Goal: Use online tool/utility: Utilize a website feature to perform a specific function

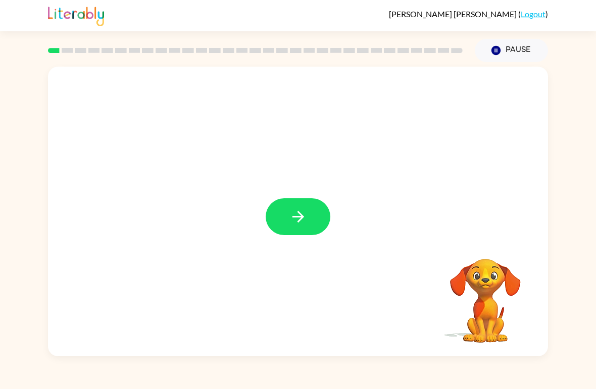
click at [323, 206] on button "button" at bounding box center [298, 216] width 65 height 37
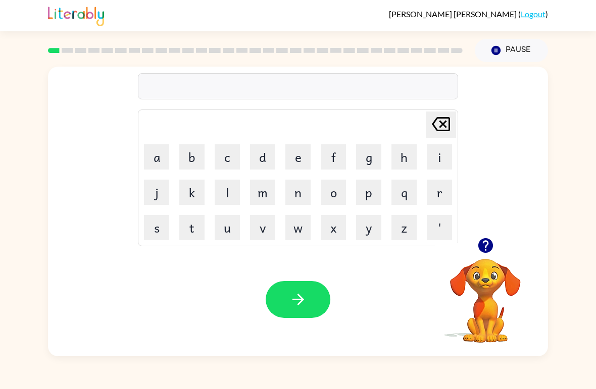
click at [482, 247] on icon "button" at bounding box center [485, 245] width 15 height 15
click at [480, 252] on icon "button" at bounding box center [486, 246] width 18 height 18
click at [188, 159] on button "b" at bounding box center [191, 156] width 25 height 25
click at [336, 192] on button "o" at bounding box center [333, 192] width 25 height 25
click at [157, 166] on button "a" at bounding box center [156, 156] width 25 height 25
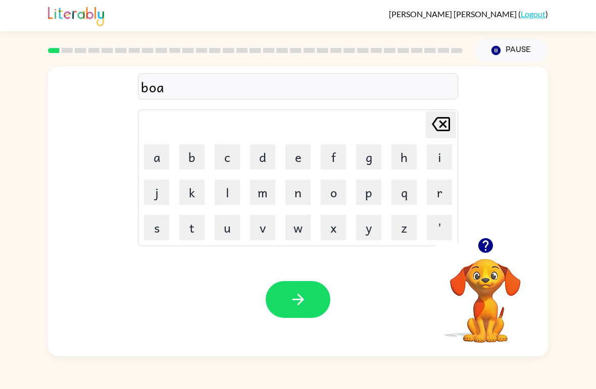
click at [434, 195] on button "r" at bounding box center [439, 192] width 25 height 25
click at [254, 164] on button "d" at bounding box center [262, 156] width 25 height 25
click at [290, 157] on button "e" at bounding box center [297, 156] width 25 height 25
click at [445, 191] on button "r" at bounding box center [439, 192] width 25 height 25
click at [293, 302] on icon "button" at bounding box center [298, 300] width 18 height 18
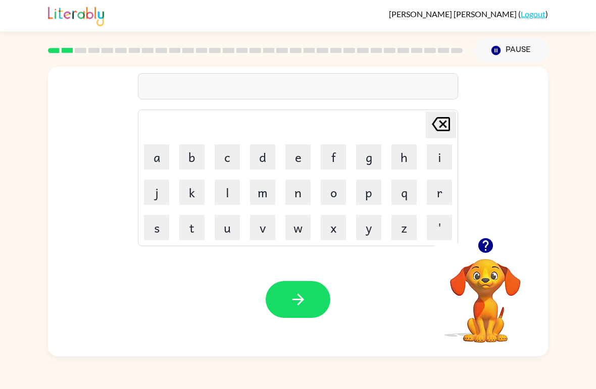
click at [440, 195] on button "r" at bounding box center [439, 192] width 25 height 25
click at [343, 188] on button "o" at bounding box center [333, 192] width 25 height 25
click at [227, 234] on button "u" at bounding box center [227, 227] width 25 height 25
click at [309, 188] on button "n" at bounding box center [297, 192] width 25 height 25
click at [269, 165] on button "d" at bounding box center [262, 156] width 25 height 25
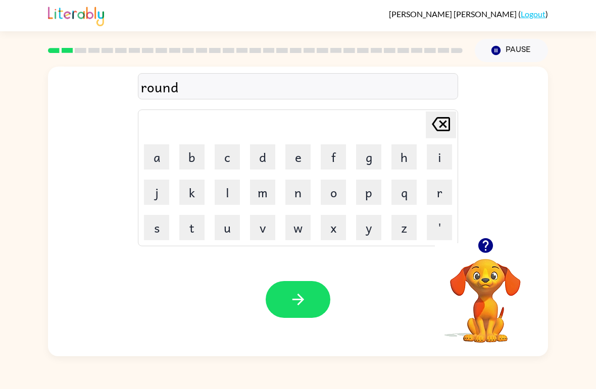
click at [309, 297] on button "button" at bounding box center [298, 299] width 65 height 37
click at [264, 192] on button "m" at bounding box center [262, 192] width 25 height 25
click at [163, 165] on button "a" at bounding box center [156, 156] width 25 height 25
click at [222, 160] on button "c" at bounding box center [227, 156] width 25 height 25
click at [411, 155] on button "h" at bounding box center [403, 156] width 25 height 25
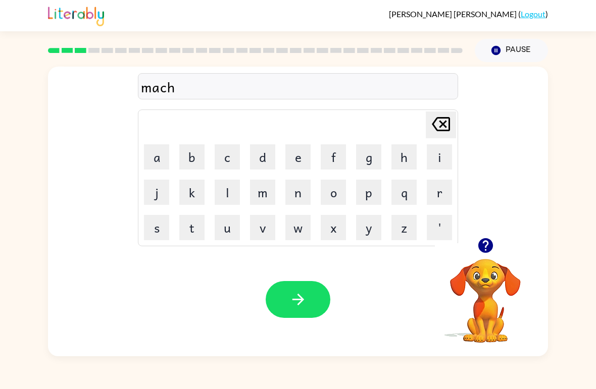
click at [435, 161] on button "i" at bounding box center [439, 156] width 25 height 25
click at [303, 201] on button "n" at bounding box center [297, 192] width 25 height 25
click at [289, 160] on button "e" at bounding box center [297, 156] width 25 height 25
click at [311, 304] on button "button" at bounding box center [298, 299] width 65 height 37
click at [190, 225] on button "t" at bounding box center [191, 227] width 25 height 25
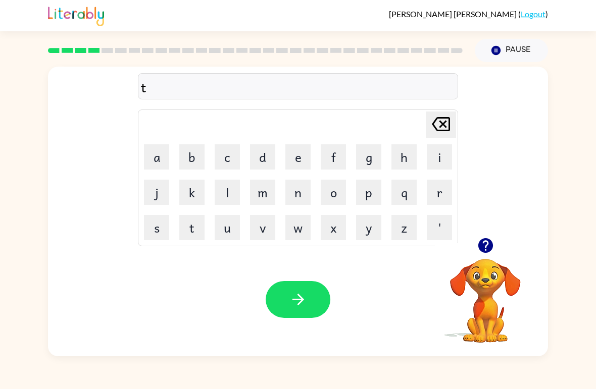
click at [442, 195] on button "r" at bounding box center [439, 192] width 25 height 25
click at [158, 163] on button "a" at bounding box center [156, 156] width 25 height 25
click at [437, 155] on button "i" at bounding box center [439, 156] width 25 height 25
click at [294, 190] on button "n" at bounding box center [297, 192] width 25 height 25
click at [311, 294] on button "button" at bounding box center [298, 299] width 65 height 37
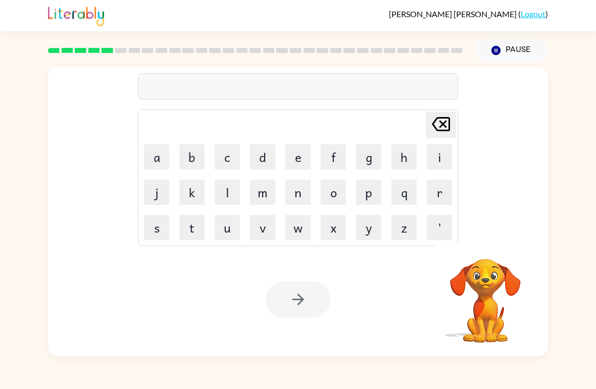
click at [257, 158] on button "d" at bounding box center [262, 156] width 25 height 25
click at [297, 161] on button "e" at bounding box center [297, 156] width 25 height 25
click at [341, 161] on button "f" at bounding box center [333, 156] width 25 height 25
click at [302, 164] on button "e" at bounding box center [297, 156] width 25 height 25
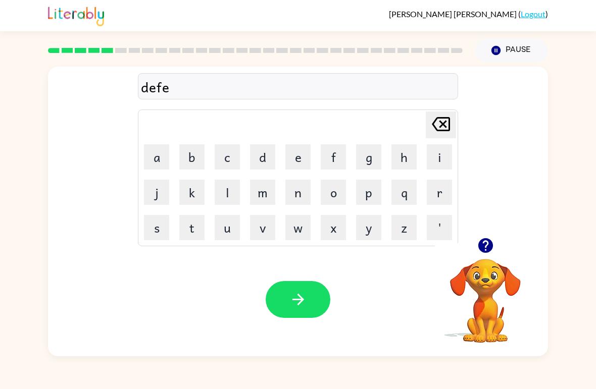
click at [302, 195] on button "n" at bounding box center [297, 192] width 25 height 25
click at [158, 231] on button "s" at bounding box center [156, 227] width 25 height 25
click at [434, 156] on button "i" at bounding box center [439, 156] width 25 height 25
click at [266, 228] on button "v" at bounding box center [262, 227] width 25 height 25
click at [303, 153] on button "e" at bounding box center [297, 156] width 25 height 25
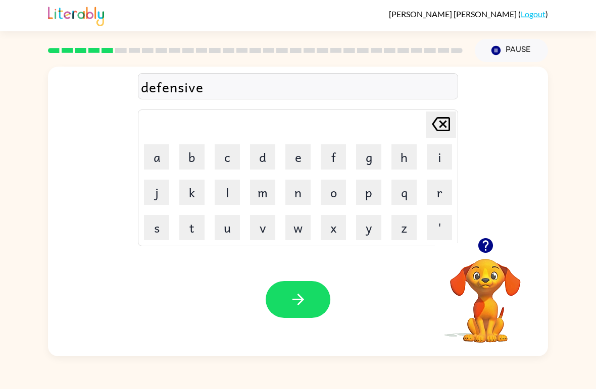
click at [300, 296] on icon "button" at bounding box center [298, 300] width 12 height 12
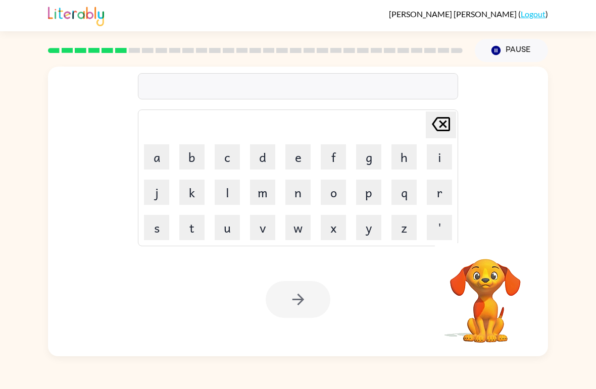
click at [269, 228] on button "v" at bounding box center [262, 227] width 25 height 25
click at [160, 158] on button "a" at bounding box center [156, 156] width 25 height 25
click at [235, 161] on button "c" at bounding box center [227, 156] width 25 height 25
click at [160, 161] on button "a" at bounding box center [156, 156] width 25 height 25
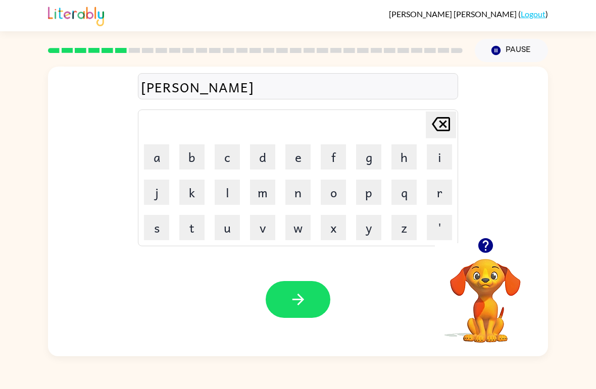
click at [185, 232] on button "t" at bounding box center [191, 227] width 25 height 25
click at [427, 156] on button "i" at bounding box center [439, 156] width 25 height 25
click at [332, 191] on button "o" at bounding box center [333, 192] width 25 height 25
click at [300, 196] on button "n" at bounding box center [297, 192] width 25 height 25
click at [312, 296] on button "button" at bounding box center [298, 299] width 65 height 37
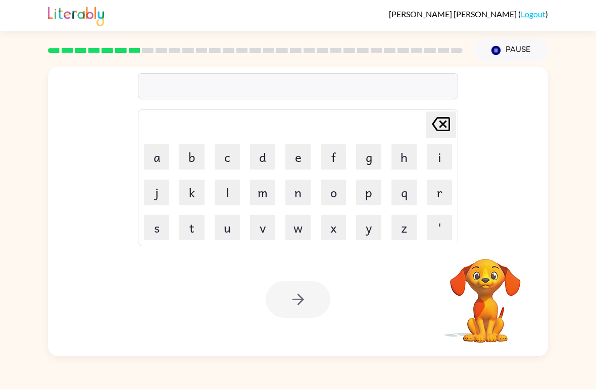
click at [368, 204] on button "p" at bounding box center [368, 192] width 25 height 25
click at [222, 231] on button "u" at bounding box center [227, 227] width 25 height 25
click at [270, 163] on button "d" at bounding box center [262, 156] width 25 height 25
click at [269, 163] on button "d" at bounding box center [262, 156] width 25 height 25
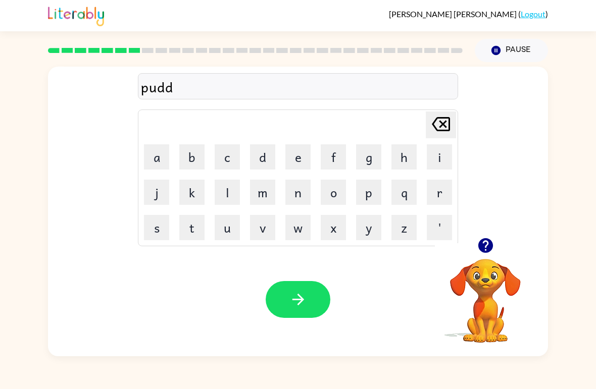
click at [232, 191] on button "l" at bounding box center [227, 192] width 25 height 25
click at [304, 156] on button "e" at bounding box center [297, 156] width 25 height 25
click at [310, 294] on button "button" at bounding box center [298, 299] width 65 height 37
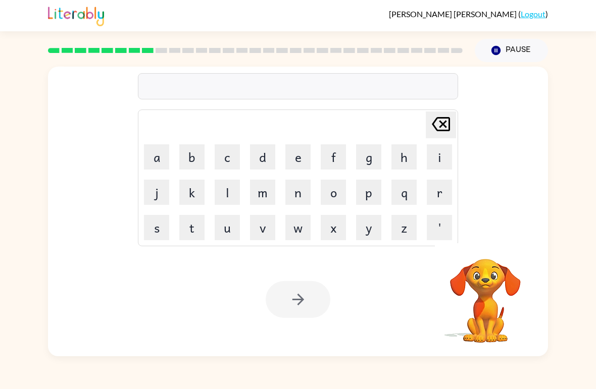
click at [262, 198] on button "m" at bounding box center [262, 192] width 25 height 25
click at [436, 158] on button "i" at bounding box center [439, 156] width 25 height 25
click at [432, 188] on button "r" at bounding box center [439, 192] width 25 height 25
click at [156, 165] on button "a" at bounding box center [156, 156] width 25 height 25
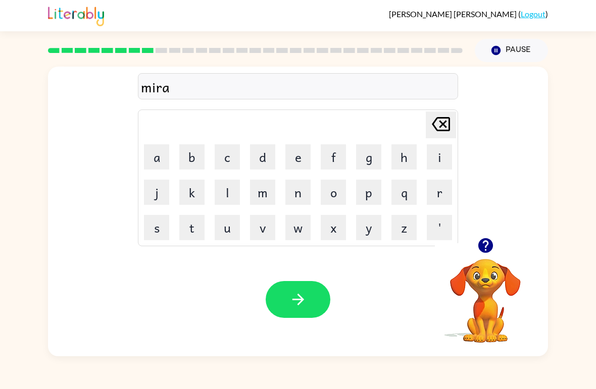
click at [225, 165] on button "c" at bounding box center [227, 156] width 25 height 25
click at [234, 196] on button "l" at bounding box center [227, 192] width 25 height 25
click at [296, 160] on button "e" at bounding box center [297, 156] width 25 height 25
click at [320, 297] on button "button" at bounding box center [298, 299] width 65 height 37
click at [256, 197] on button "m" at bounding box center [262, 192] width 25 height 25
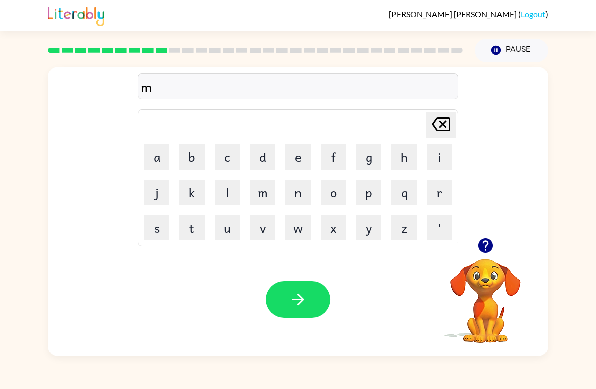
click at [438, 154] on button "i" at bounding box center [439, 156] width 25 height 25
click at [263, 148] on button "d" at bounding box center [262, 156] width 25 height 25
click at [269, 195] on button "m" at bounding box center [262, 192] width 25 height 25
click at [333, 191] on button "o" at bounding box center [333, 192] width 25 height 25
click at [448, 126] on icon "[PERSON_NAME] last character input" at bounding box center [441, 124] width 24 height 24
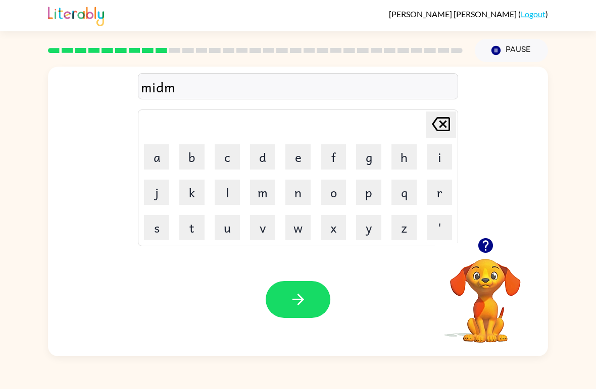
click at [448, 126] on icon "[PERSON_NAME] last character input" at bounding box center [441, 124] width 24 height 24
click at [481, 243] on icon "button" at bounding box center [485, 245] width 15 height 15
click at [265, 193] on button "m" at bounding box center [262, 192] width 25 height 25
click at [329, 189] on button "o" at bounding box center [333, 192] width 25 height 25
click at [439, 196] on button "r" at bounding box center [439, 192] width 25 height 25
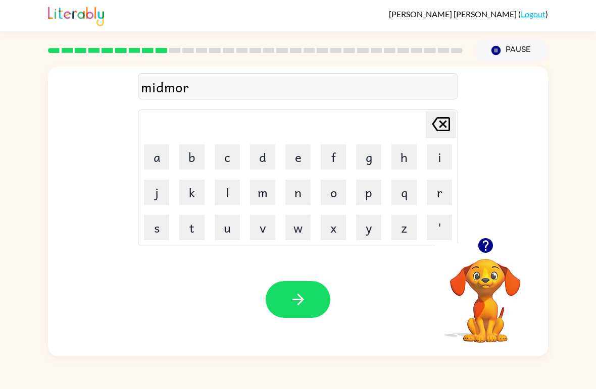
click at [301, 190] on button "n" at bounding box center [297, 192] width 25 height 25
click at [432, 157] on button "i" at bounding box center [439, 156] width 25 height 25
click at [296, 187] on button "n" at bounding box center [297, 192] width 25 height 25
click at [372, 153] on button "g" at bounding box center [368, 156] width 25 height 25
click at [307, 294] on button "button" at bounding box center [298, 299] width 65 height 37
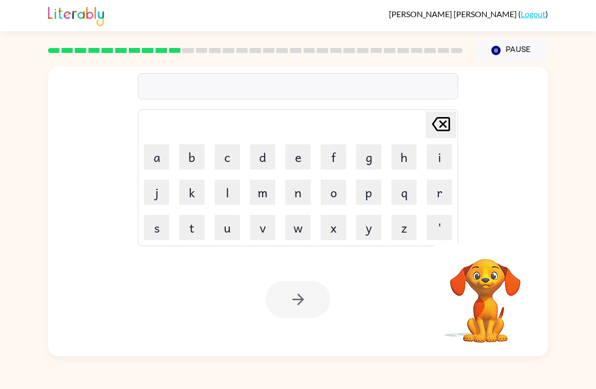
click at [265, 162] on button "d" at bounding box center [262, 156] width 25 height 25
click at [435, 159] on button "i" at bounding box center [439, 156] width 25 height 25
click at [154, 229] on button "s" at bounding box center [156, 227] width 25 height 25
click at [196, 226] on button "t" at bounding box center [191, 227] width 25 height 25
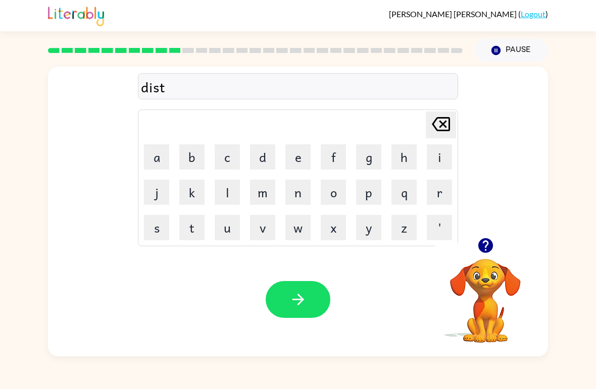
click at [438, 190] on button "r" at bounding box center [439, 192] width 25 height 25
click at [228, 228] on button "u" at bounding box center [227, 227] width 25 height 25
click at [159, 224] on button "s" at bounding box center [156, 227] width 25 height 25
click at [193, 224] on button "t" at bounding box center [191, 227] width 25 height 25
click at [314, 307] on button "button" at bounding box center [298, 299] width 65 height 37
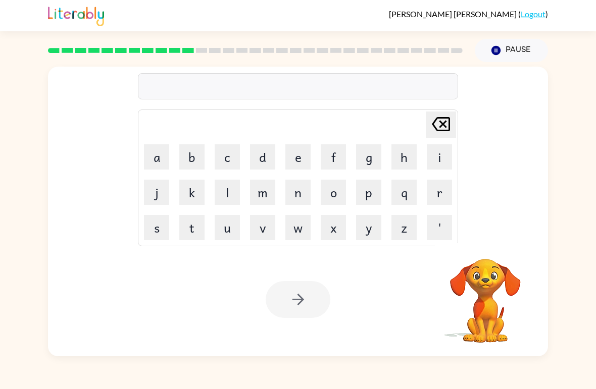
click at [437, 195] on button "r" at bounding box center [439, 192] width 25 height 25
click at [335, 189] on button "o" at bounding box center [333, 192] width 25 height 25
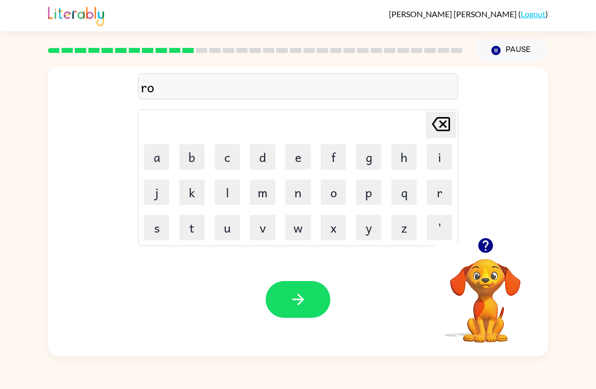
click at [266, 159] on button "d" at bounding box center [262, 156] width 25 height 25
click at [296, 155] on button "e" at bounding box center [297, 156] width 25 height 25
click at [299, 296] on icon "button" at bounding box center [298, 300] width 12 height 12
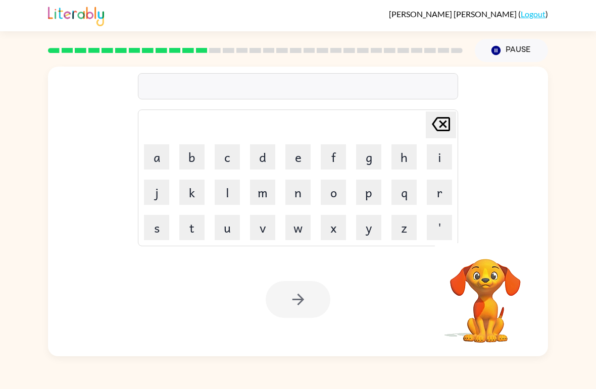
click at [221, 234] on button "u" at bounding box center [227, 227] width 25 height 25
click at [372, 196] on button "p" at bounding box center [368, 192] width 25 height 25
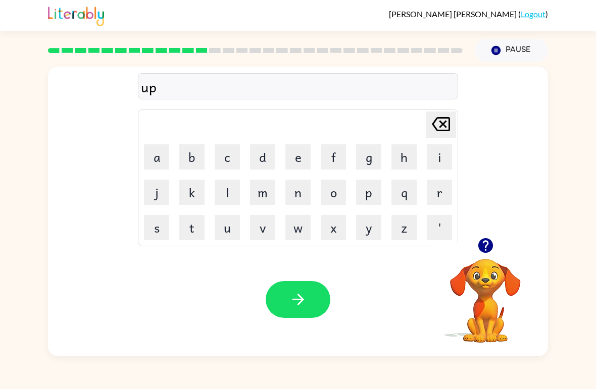
click at [375, 163] on button "g" at bounding box center [368, 156] width 25 height 25
click at [436, 199] on button "r" at bounding box center [439, 192] width 25 height 25
click at [158, 169] on button "a" at bounding box center [156, 156] width 25 height 25
click at [254, 167] on button "d" at bounding box center [262, 156] width 25 height 25
click at [289, 161] on button "e" at bounding box center [297, 156] width 25 height 25
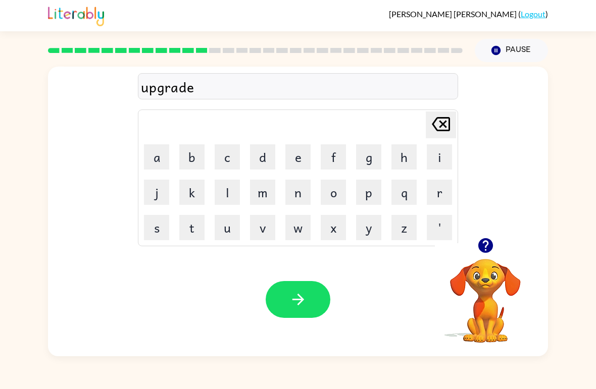
click at [280, 292] on button "button" at bounding box center [298, 299] width 65 height 37
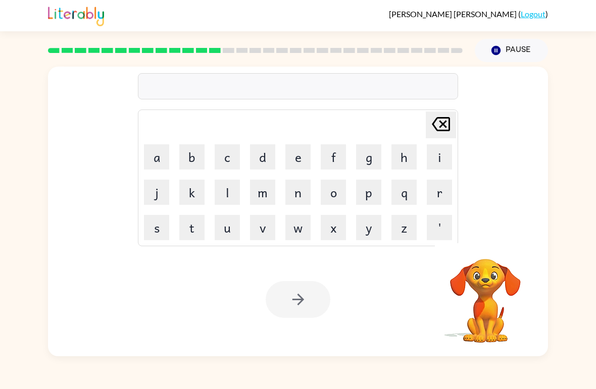
click at [263, 190] on button "m" at bounding box center [262, 192] width 25 height 25
click at [161, 168] on button "a" at bounding box center [156, 156] width 25 height 25
click at [259, 160] on button "d" at bounding box center [262, 156] width 25 height 25
click at [306, 191] on button "n" at bounding box center [297, 192] width 25 height 25
click at [293, 160] on button "e" at bounding box center [297, 156] width 25 height 25
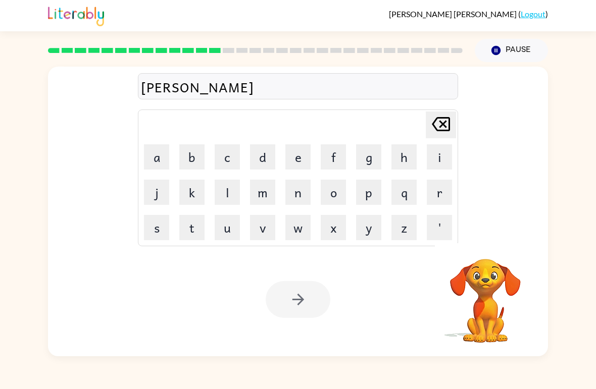
click at [158, 228] on button "s" at bounding box center [156, 227] width 25 height 25
click at [158, 227] on button "s" at bounding box center [156, 227] width 25 height 25
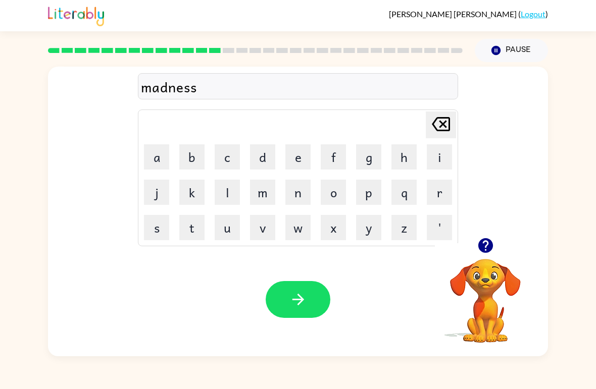
click at [313, 298] on button "button" at bounding box center [298, 299] width 65 height 37
click at [487, 243] on icon "button" at bounding box center [486, 246] width 18 height 18
click at [257, 150] on button "d" at bounding box center [262, 156] width 25 height 25
click at [436, 124] on icon "[PERSON_NAME] last character input" at bounding box center [441, 124] width 24 height 24
click at [193, 168] on button "b" at bounding box center [191, 156] width 25 height 25
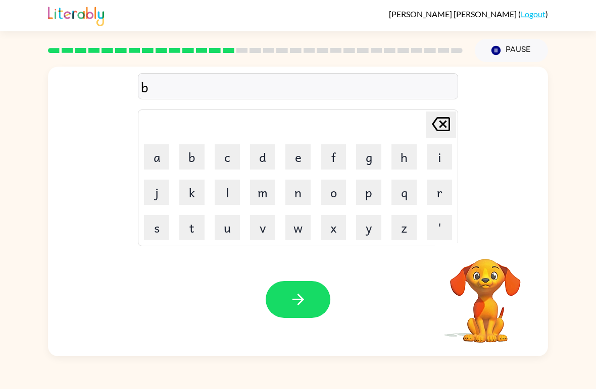
click at [339, 191] on button "o" at bounding box center [333, 192] width 25 height 25
click at [303, 189] on button "n" at bounding box center [297, 192] width 25 height 25
click at [222, 231] on button "u" at bounding box center [227, 227] width 25 height 25
click at [160, 225] on button "s" at bounding box center [156, 227] width 25 height 25
click at [319, 301] on button "button" at bounding box center [298, 299] width 65 height 37
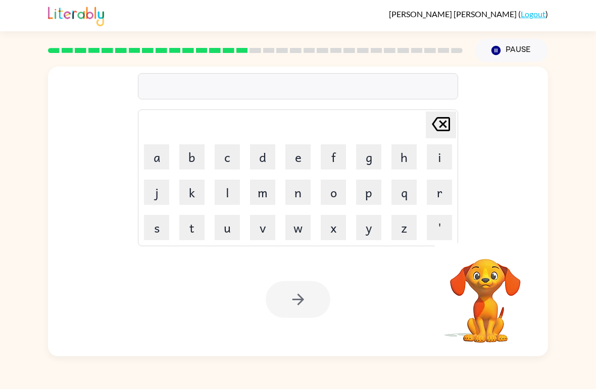
click at [160, 231] on button "s" at bounding box center [156, 227] width 25 height 25
click at [299, 226] on button "w" at bounding box center [297, 227] width 25 height 25
click at [161, 162] on button "a" at bounding box center [156, 156] width 25 height 25
click at [447, 192] on button "r" at bounding box center [439, 192] width 25 height 25
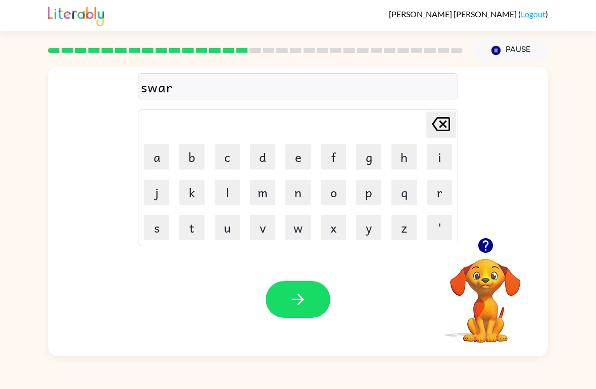
click at [267, 190] on button "m" at bounding box center [262, 192] width 25 height 25
click at [307, 292] on icon "button" at bounding box center [298, 300] width 18 height 18
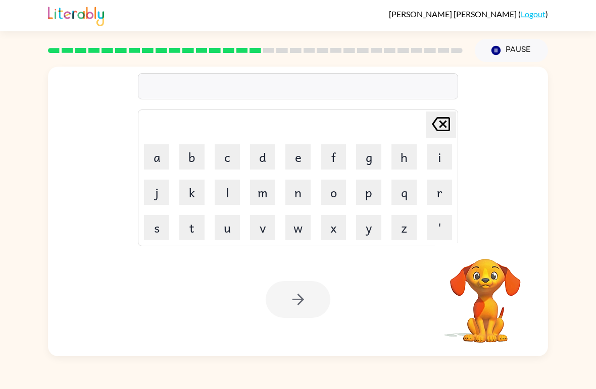
click at [438, 192] on button "r" at bounding box center [439, 192] width 25 height 25
click at [482, 251] on icon "button" at bounding box center [485, 245] width 15 height 15
click at [147, 165] on button "a" at bounding box center [156, 156] width 25 height 25
click at [269, 192] on button "m" at bounding box center [262, 192] width 25 height 25
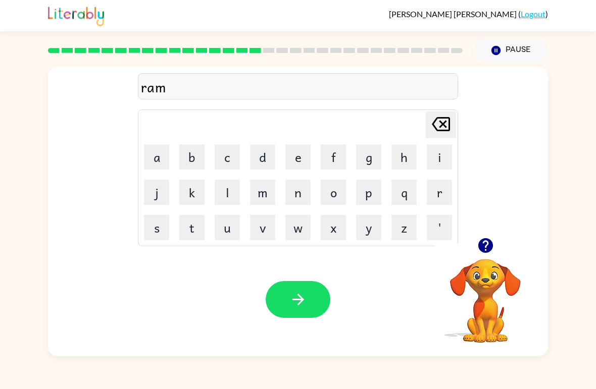
click at [488, 247] on icon "button" at bounding box center [485, 245] width 15 height 15
click at [320, 305] on button "button" at bounding box center [298, 299] width 65 height 37
click at [483, 249] on icon "button" at bounding box center [485, 245] width 15 height 15
click at [194, 157] on button "b" at bounding box center [191, 156] width 25 height 25
click at [431, 195] on button "r" at bounding box center [439, 192] width 25 height 25
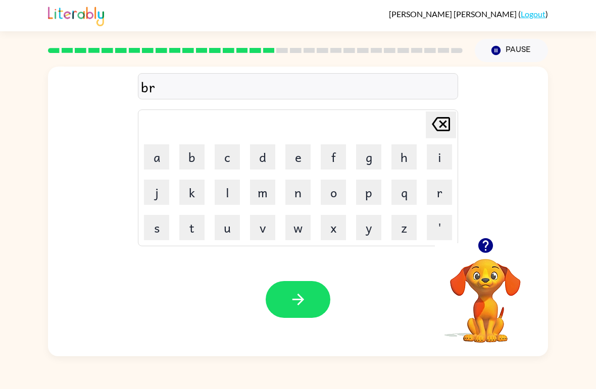
click at [441, 156] on button "i" at bounding box center [439, 156] width 25 height 25
click at [298, 164] on button "e" at bounding box center [297, 156] width 25 height 25
click at [266, 191] on button "m" at bounding box center [262, 192] width 25 height 25
click at [439, 153] on button "i" at bounding box center [439, 156] width 25 height 25
click at [306, 191] on button "n" at bounding box center [297, 192] width 25 height 25
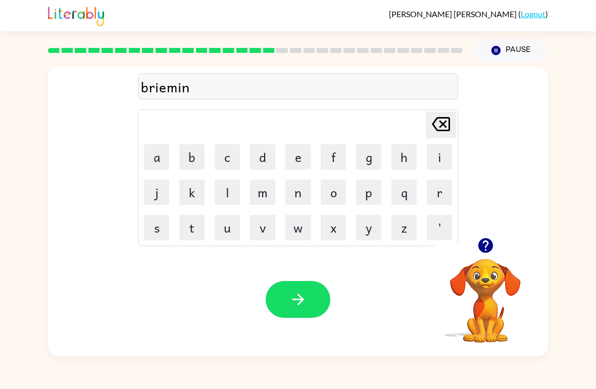
click at [368, 157] on button "g" at bounding box center [368, 156] width 25 height 25
click at [310, 300] on button "button" at bounding box center [298, 299] width 65 height 37
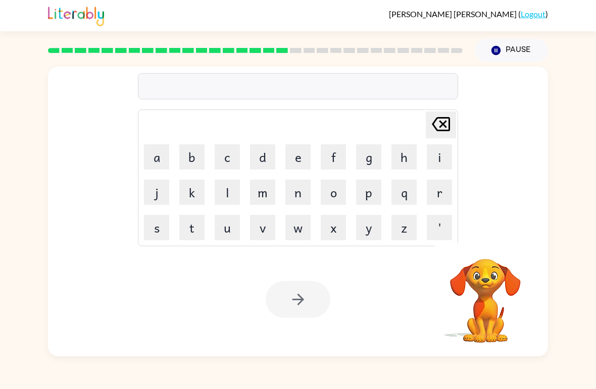
click at [434, 190] on button "r" at bounding box center [439, 192] width 25 height 25
click at [440, 162] on button "i" at bounding box center [439, 156] width 25 height 25
click at [159, 230] on button "s" at bounding box center [156, 227] width 25 height 25
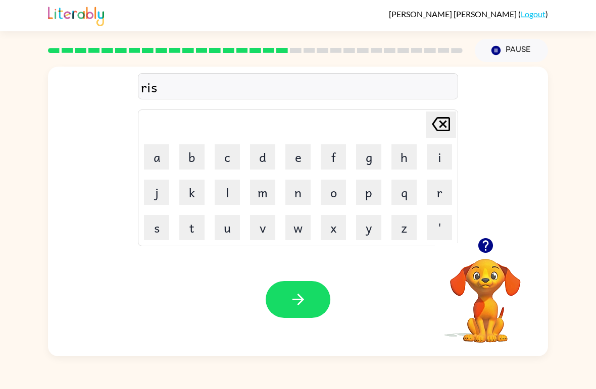
click at [189, 201] on button "k" at bounding box center [191, 192] width 25 height 25
click at [438, 157] on button "i" at bounding box center [439, 156] width 25 height 25
click at [440, 125] on icon "[PERSON_NAME] last character input" at bounding box center [441, 124] width 24 height 24
click at [436, 166] on button "i" at bounding box center [439, 156] width 25 height 25
click at [298, 166] on button "e" at bounding box center [297, 156] width 25 height 25
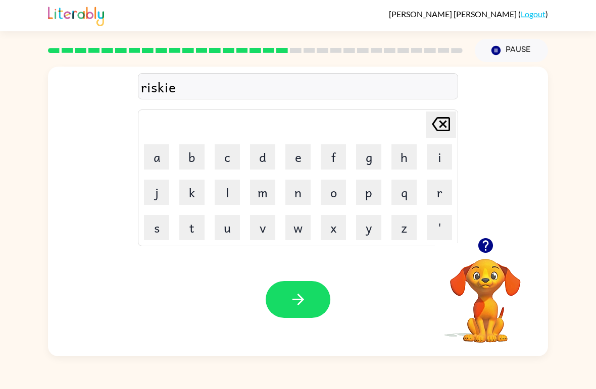
click at [158, 230] on button "s" at bounding box center [156, 227] width 25 height 25
click at [479, 242] on icon "button" at bounding box center [486, 246] width 18 height 18
click at [189, 233] on button "t" at bounding box center [191, 227] width 25 height 25
click at [289, 297] on icon "button" at bounding box center [298, 300] width 18 height 18
click at [481, 250] on icon "button" at bounding box center [485, 245] width 15 height 15
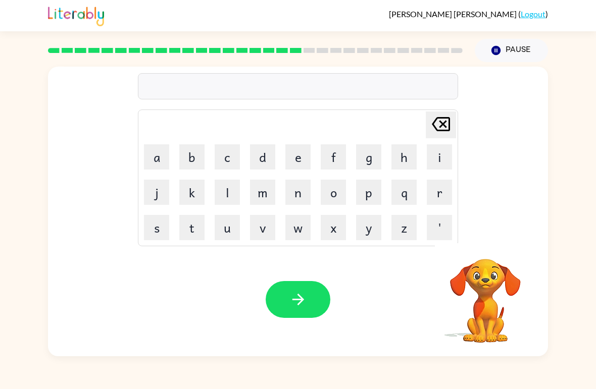
click at [154, 163] on button "a" at bounding box center [156, 156] width 25 height 25
click at [434, 192] on button "r" at bounding box center [439, 192] width 25 height 25
click at [222, 169] on button "c" at bounding box center [227, 156] width 25 height 25
click at [405, 155] on button "h" at bounding box center [403, 156] width 25 height 25
click at [299, 229] on button "w" at bounding box center [297, 227] width 25 height 25
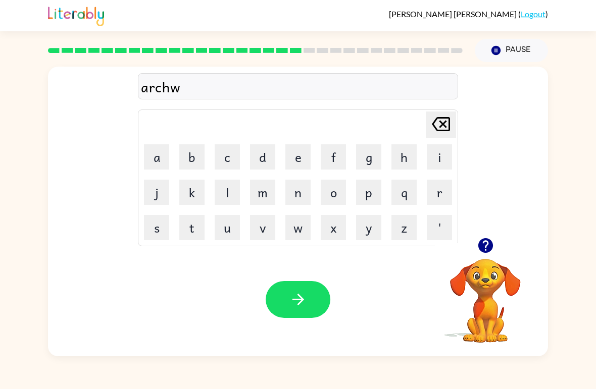
click at [163, 166] on button "a" at bounding box center [156, 156] width 25 height 25
click at [374, 230] on button "y" at bounding box center [368, 227] width 25 height 25
click at [309, 302] on button "button" at bounding box center [298, 299] width 65 height 37
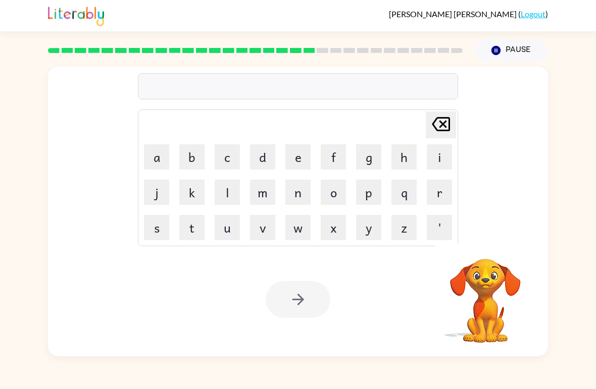
click at [334, 167] on button "f" at bounding box center [333, 156] width 25 height 25
click at [339, 191] on button "o" at bounding box center [333, 192] width 25 height 25
click at [239, 199] on button "l" at bounding box center [227, 192] width 25 height 25
click at [240, 201] on td "l" at bounding box center [227, 192] width 34 height 34
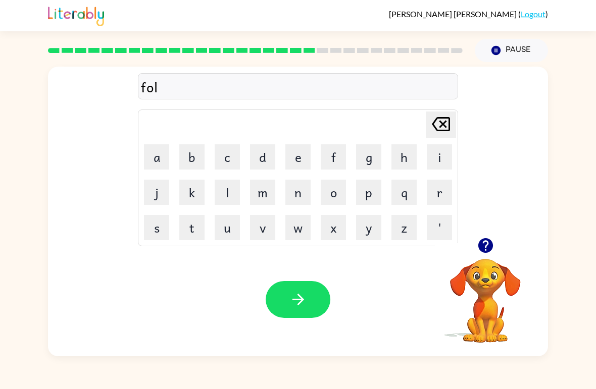
click at [222, 196] on button "l" at bounding box center [227, 192] width 25 height 25
click at [339, 191] on button "o" at bounding box center [333, 192] width 25 height 25
click at [292, 223] on button "w" at bounding box center [297, 227] width 25 height 25
click at [300, 159] on button "e" at bounding box center [297, 156] width 25 height 25
click at [263, 163] on button "d" at bounding box center [262, 156] width 25 height 25
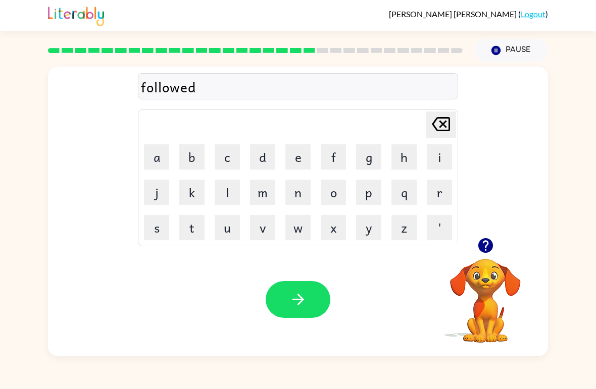
click at [307, 299] on button "button" at bounding box center [298, 299] width 65 height 37
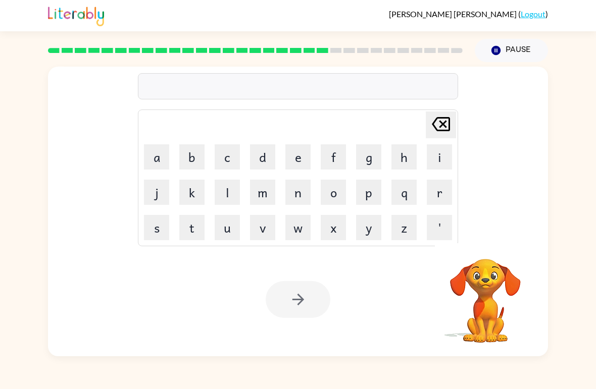
click at [223, 161] on button "c" at bounding box center [227, 156] width 25 height 25
click at [303, 152] on button "e" at bounding box center [297, 156] width 25 height 25
click at [300, 201] on button "n" at bounding box center [297, 192] width 25 height 25
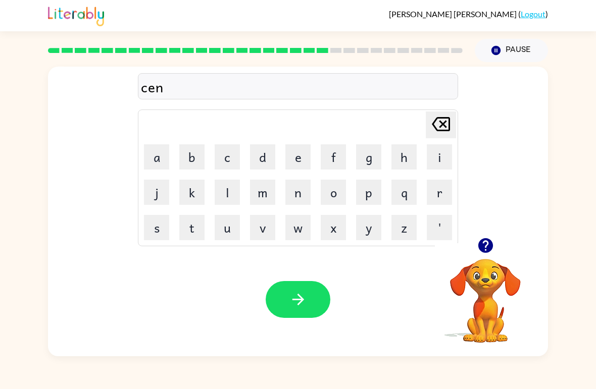
click at [189, 229] on button "t" at bounding box center [191, 227] width 25 height 25
click at [436, 161] on button "i" at bounding box center [439, 156] width 25 height 25
click at [374, 195] on button "p" at bounding box center [368, 192] width 25 height 25
click at [303, 168] on button "e" at bounding box center [297, 156] width 25 height 25
click at [256, 162] on button "d" at bounding box center [262, 156] width 25 height 25
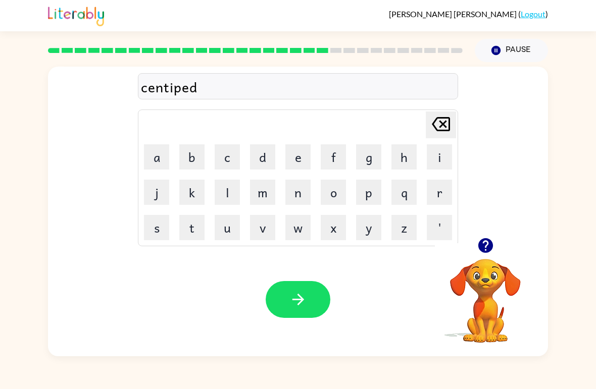
click at [296, 148] on button "e" at bounding box center [297, 156] width 25 height 25
click at [312, 302] on button "button" at bounding box center [298, 299] width 65 height 37
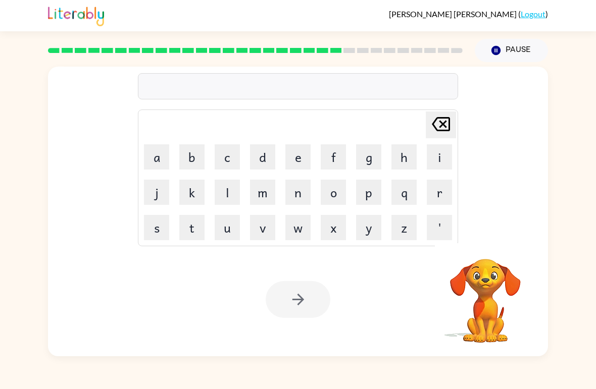
click at [161, 239] on button "s" at bounding box center [156, 227] width 25 height 25
click at [229, 228] on button "u" at bounding box center [227, 227] width 25 height 25
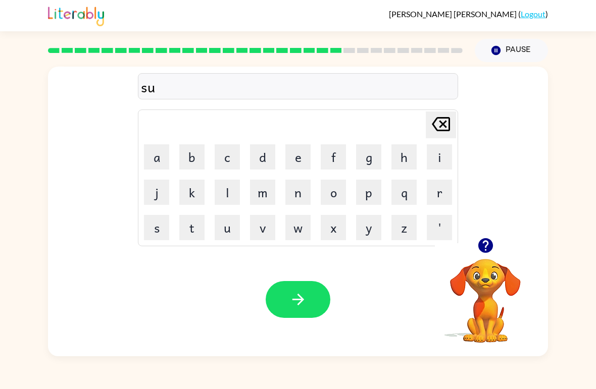
click at [162, 234] on button "s" at bounding box center [156, 227] width 25 height 25
click at [202, 226] on button "t" at bounding box center [191, 227] width 25 height 25
click at [153, 169] on button "a" at bounding box center [156, 156] width 25 height 25
click at [431, 157] on button "i" at bounding box center [439, 156] width 25 height 25
click at [293, 188] on button "n" at bounding box center [297, 192] width 25 height 25
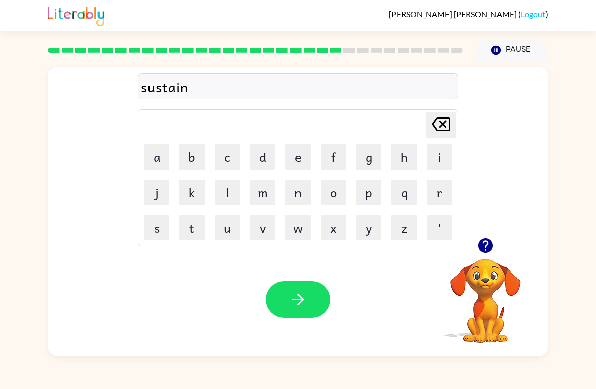
click at [304, 294] on icon "button" at bounding box center [298, 300] width 18 height 18
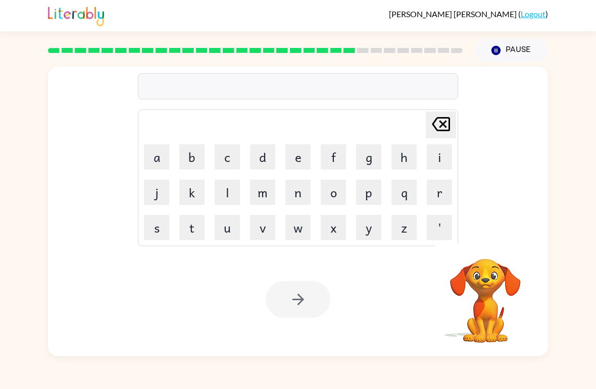
click at [334, 160] on button "f" at bounding box center [333, 156] width 25 height 25
click at [339, 196] on button "o" at bounding box center [333, 192] width 25 height 25
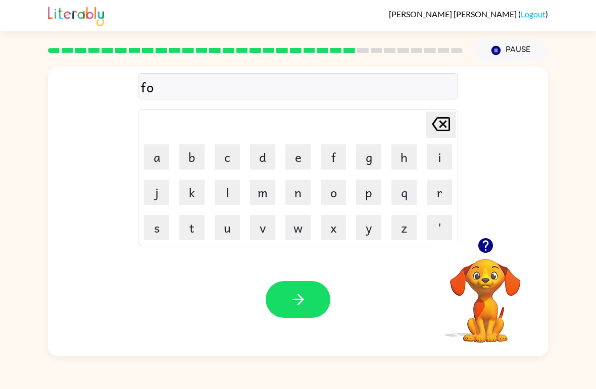
click at [443, 190] on button "r" at bounding box center [439, 192] width 25 height 25
click at [302, 227] on button "w" at bounding box center [297, 227] width 25 height 25
click at [156, 169] on button "a" at bounding box center [156, 156] width 25 height 25
click at [439, 195] on button "r" at bounding box center [439, 192] width 25 height 25
click at [260, 145] on button "d" at bounding box center [262, 156] width 25 height 25
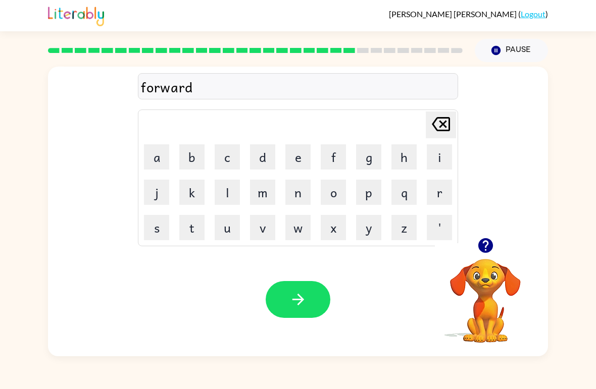
click at [281, 300] on button "button" at bounding box center [298, 299] width 65 height 37
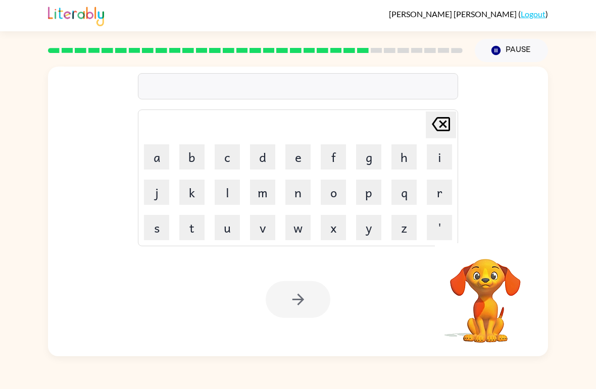
click at [441, 195] on button "r" at bounding box center [439, 192] width 25 height 25
click at [298, 161] on button "e" at bounding box center [297, 156] width 25 height 25
click at [231, 196] on button "l" at bounding box center [227, 192] width 25 height 25
click at [155, 166] on button "a" at bounding box center [156, 156] width 25 height 25
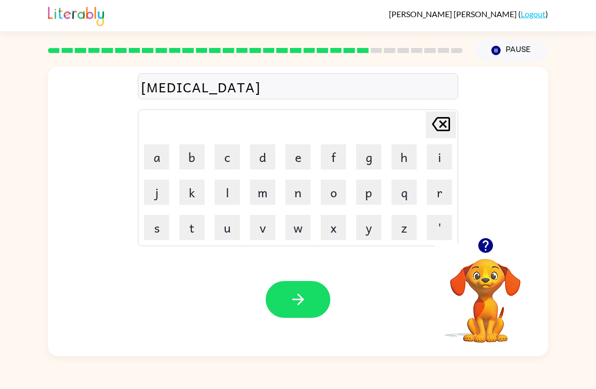
click at [308, 159] on button "e" at bounding box center [297, 156] width 25 height 25
click at [252, 162] on button "d" at bounding box center [262, 156] width 25 height 25
click at [437, 122] on icon "[PERSON_NAME] last character input" at bounding box center [441, 124] width 24 height 24
click at [202, 232] on button "t" at bounding box center [191, 227] width 25 height 25
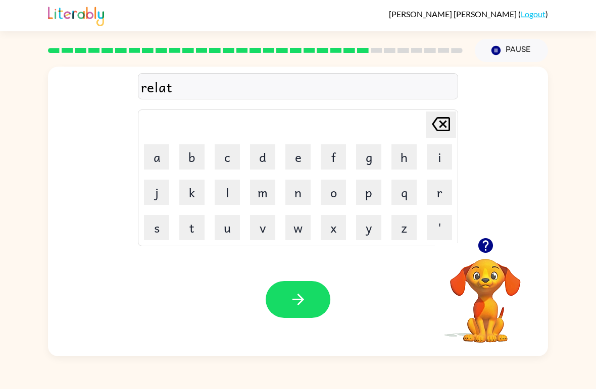
click at [303, 158] on button "e" at bounding box center [297, 156] width 25 height 25
click at [265, 160] on button "d" at bounding box center [262, 156] width 25 height 25
click at [313, 295] on button "button" at bounding box center [298, 299] width 65 height 37
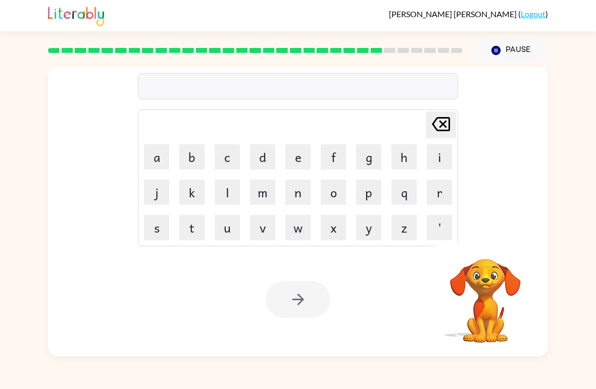
click at [365, 158] on button "g" at bounding box center [368, 156] width 25 height 25
click at [333, 190] on button "o" at bounding box center [333, 192] width 25 height 25
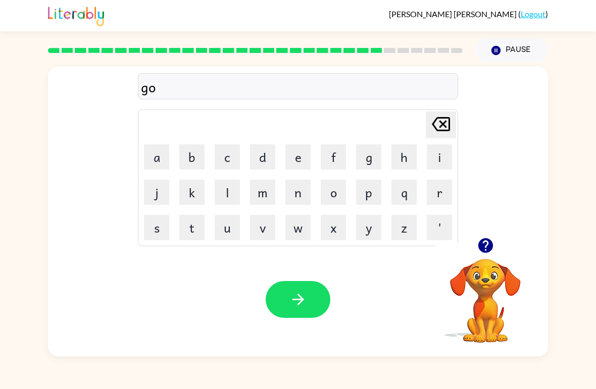
click at [196, 167] on button "b" at bounding box center [191, 156] width 25 height 25
click at [225, 198] on button "l" at bounding box center [227, 192] width 25 height 25
click at [436, 160] on button "i" at bounding box center [439, 156] width 25 height 25
click at [306, 193] on button "n" at bounding box center [297, 192] width 25 height 25
click at [302, 307] on icon "button" at bounding box center [298, 300] width 18 height 18
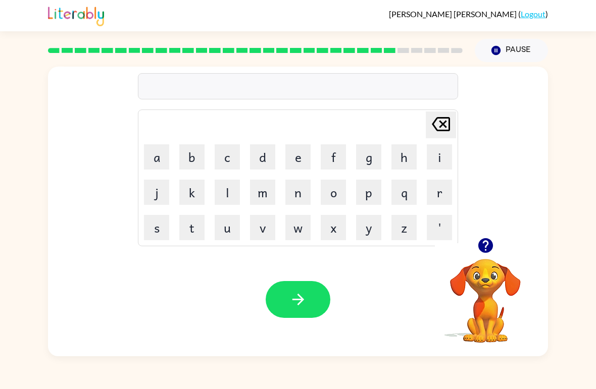
click at [221, 197] on button "l" at bounding box center [227, 192] width 25 height 25
click at [222, 231] on button "u" at bounding box center [227, 227] width 25 height 25
click at [270, 195] on button "m" at bounding box center [262, 192] width 25 height 25
click at [183, 162] on button "b" at bounding box center [191, 156] width 25 height 25
click at [294, 158] on button "e" at bounding box center [297, 156] width 25 height 25
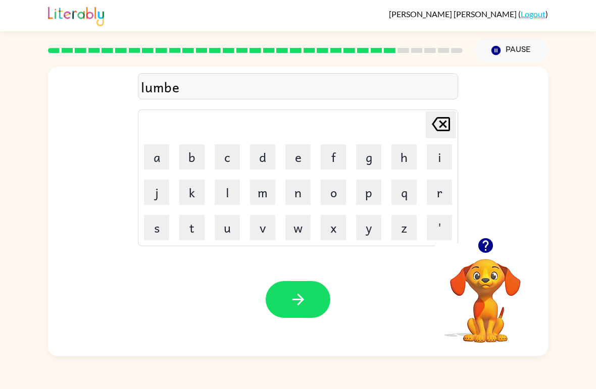
click at [436, 189] on button "r" at bounding box center [439, 192] width 25 height 25
click at [148, 195] on button "j" at bounding box center [156, 192] width 25 height 25
click at [157, 169] on button "a" at bounding box center [156, 156] width 25 height 25
click at [226, 163] on button "c" at bounding box center [227, 156] width 25 height 25
click at [190, 192] on button "k" at bounding box center [191, 192] width 25 height 25
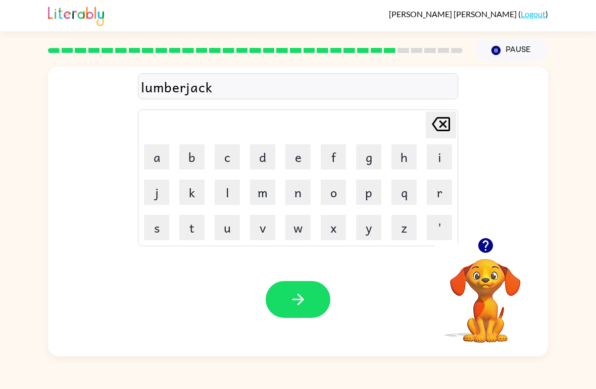
click at [313, 300] on button "button" at bounding box center [298, 299] width 65 height 37
click at [480, 241] on icon "button" at bounding box center [485, 245] width 15 height 15
click at [219, 164] on button "c" at bounding box center [227, 156] width 25 height 25
click at [228, 229] on button "u" at bounding box center [227, 227] width 25 height 25
click at [448, 191] on button "r" at bounding box center [439, 192] width 25 height 25
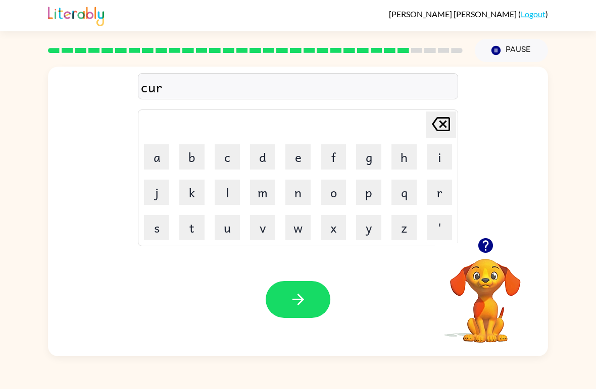
click at [151, 226] on button "s" at bounding box center [156, 227] width 25 height 25
click at [299, 166] on button "e" at bounding box center [297, 156] width 25 height 25
click at [262, 162] on button "d" at bounding box center [262, 156] width 25 height 25
click at [316, 305] on button "button" at bounding box center [298, 299] width 65 height 37
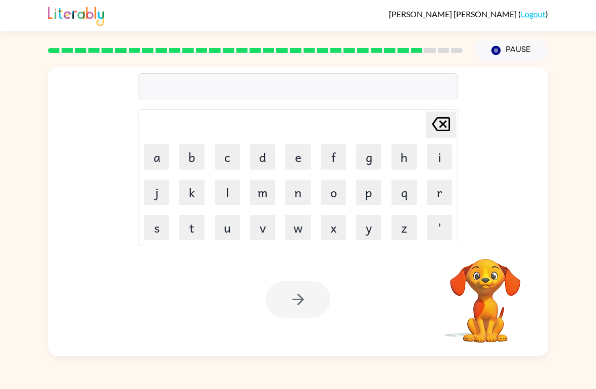
click at [196, 230] on button "t" at bounding box center [191, 227] width 25 height 25
click at [397, 156] on button "h" at bounding box center [403, 156] width 25 height 25
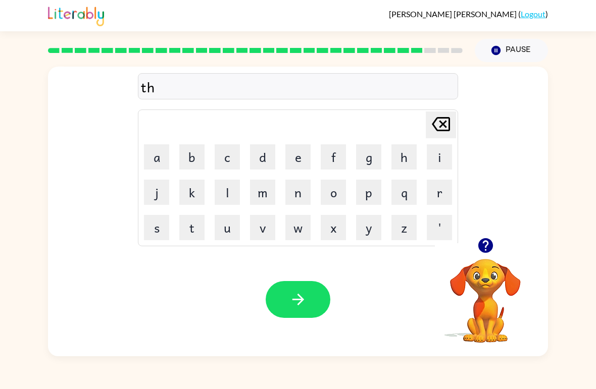
click at [433, 155] on button "i" at bounding box center [439, 156] width 25 height 25
click at [303, 191] on button "n" at bounding box center [297, 192] width 25 height 25
click at [304, 297] on icon "button" at bounding box center [298, 300] width 18 height 18
click at [146, 228] on button "s" at bounding box center [156, 227] width 25 height 25
click at [436, 156] on button "i" at bounding box center [439, 156] width 25 height 25
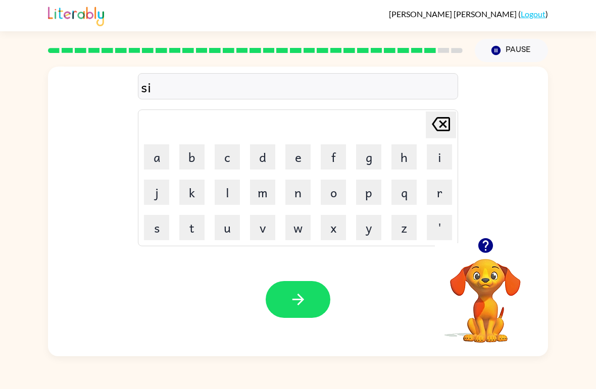
click at [224, 195] on button "l" at bounding box center [227, 192] width 25 height 25
click at [261, 223] on button "v" at bounding box center [262, 227] width 25 height 25
click at [297, 160] on button "e" at bounding box center [297, 156] width 25 height 25
click at [442, 192] on button "r" at bounding box center [439, 192] width 25 height 25
click at [297, 226] on button "w" at bounding box center [297, 227] width 25 height 25
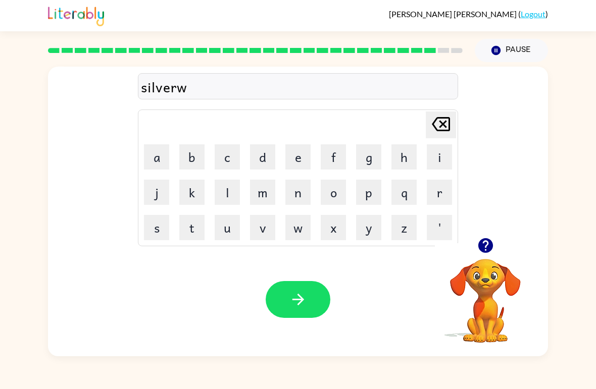
click at [156, 169] on button "a" at bounding box center [156, 156] width 25 height 25
click at [439, 192] on button "r" at bounding box center [439, 192] width 25 height 25
click at [294, 153] on button "e" at bounding box center [297, 156] width 25 height 25
click at [315, 298] on button "button" at bounding box center [298, 299] width 65 height 37
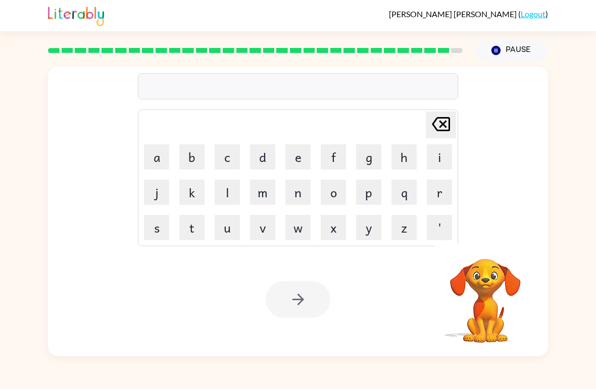
click at [227, 229] on button "u" at bounding box center [227, 227] width 25 height 25
click at [307, 194] on button "n" at bounding box center [297, 192] width 25 height 25
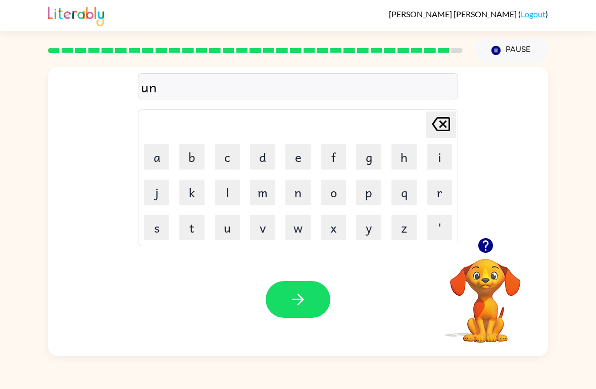
click at [144, 163] on button "a" at bounding box center [156, 156] width 25 height 25
click at [337, 165] on button "f" at bounding box center [333, 156] width 25 height 25
click at [441, 197] on button "r" at bounding box center [439, 192] width 25 height 25
click at [148, 169] on button "a" at bounding box center [156, 156] width 25 height 25
click at [443, 155] on button "i" at bounding box center [439, 156] width 25 height 25
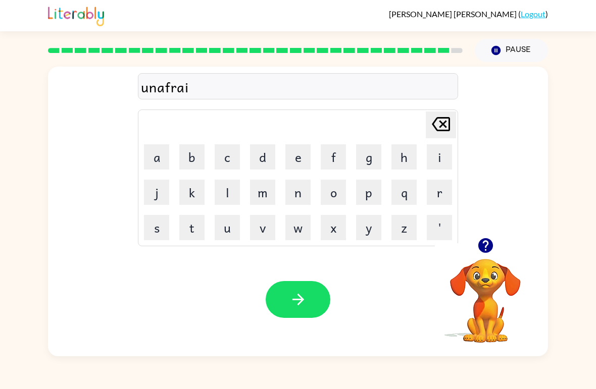
click at [265, 159] on button "d" at bounding box center [262, 156] width 25 height 25
click at [312, 306] on button "button" at bounding box center [298, 299] width 65 height 37
